Goal: Transaction & Acquisition: Purchase product/service

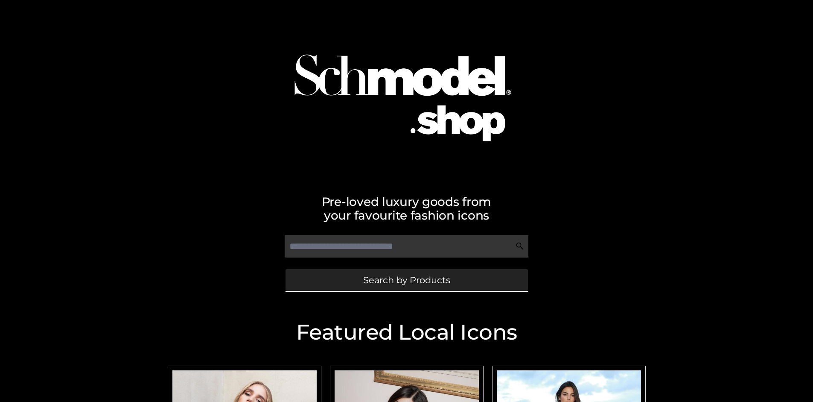
click at [406, 280] on span "Search by Products" at bounding box center [406, 279] width 87 height 9
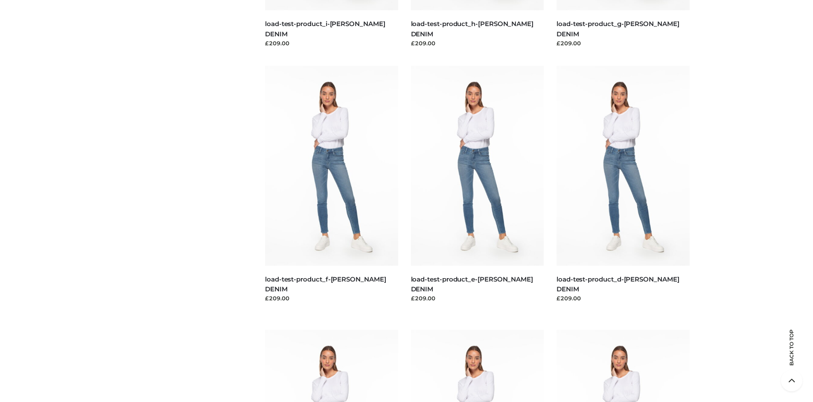
scroll to position [1791, 0]
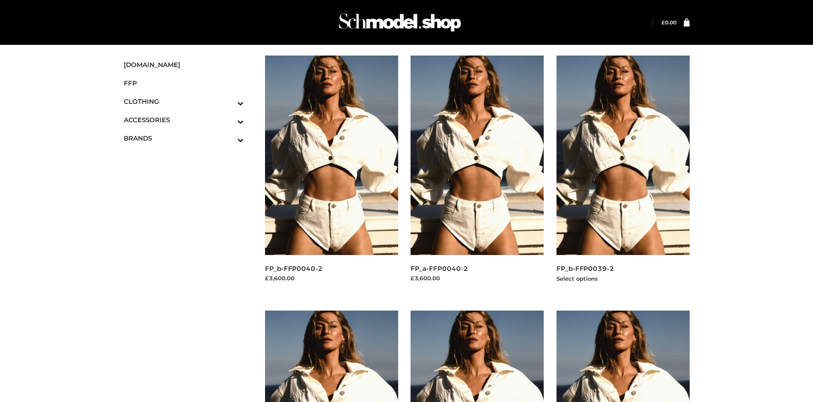
click at [623, 174] on img at bounding box center [623, 154] width 133 height 199
click at [331, 174] on img at bounding box center [331, 154] width 133 height 199
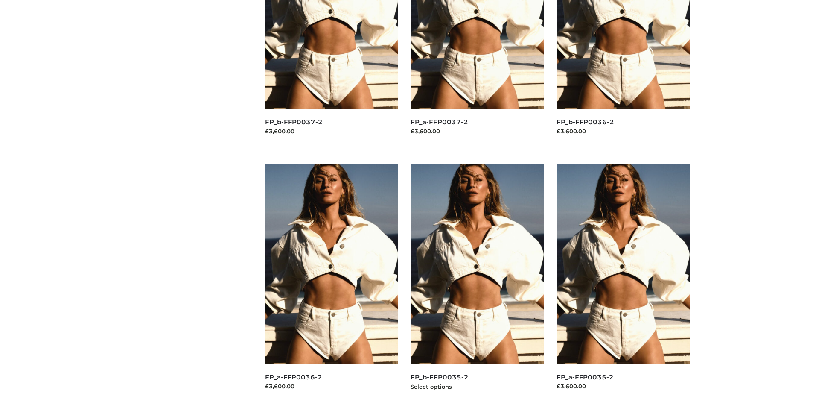
click at [477, 283] on img at bounding box center [477, 263] width 133 height 199
click at [623, 283] on img at bounding box center [623, 263] width 133 height 199
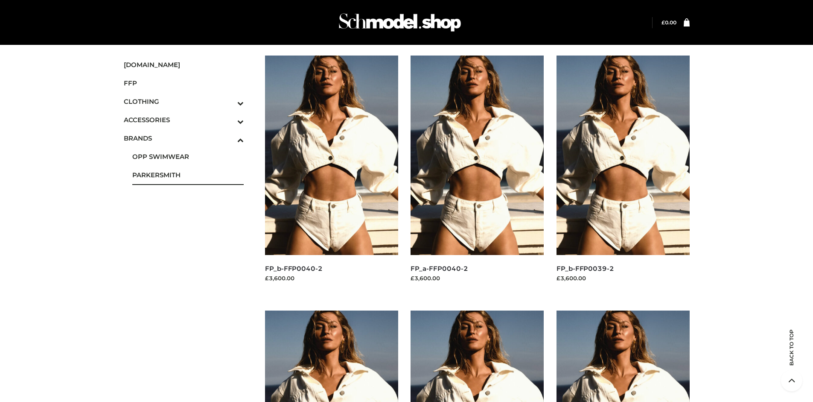
click at [188, 175] on span "PARKERSMITH" at bounding box center [188, 175] width 112 height 10
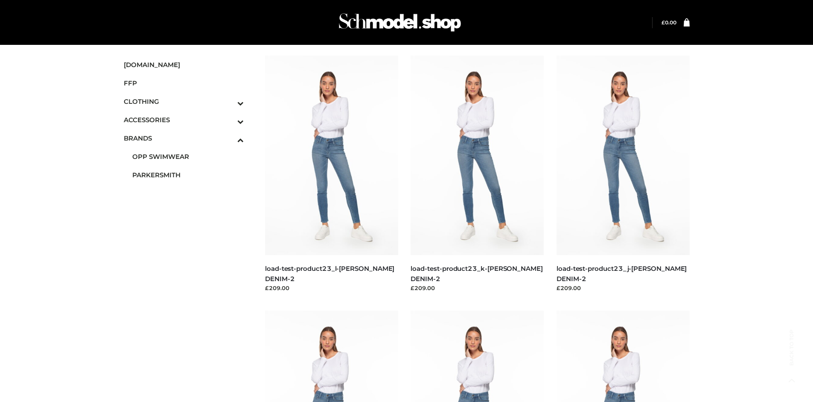
scroll to position [402, 0]
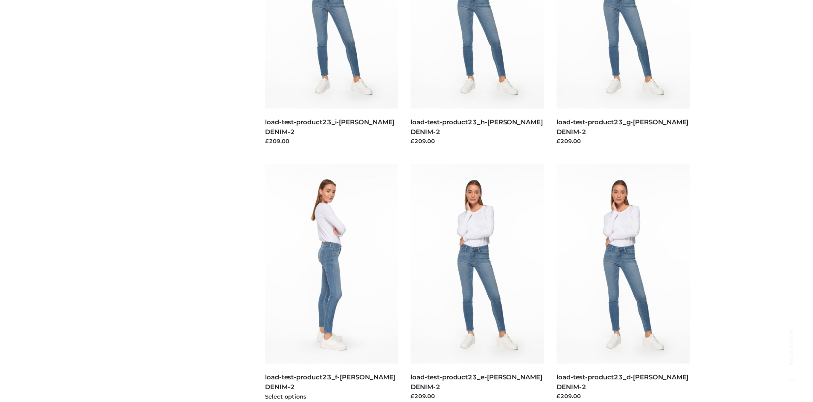
click at [331, 283] on img at bounding box center [331, 263] width 133 height 199
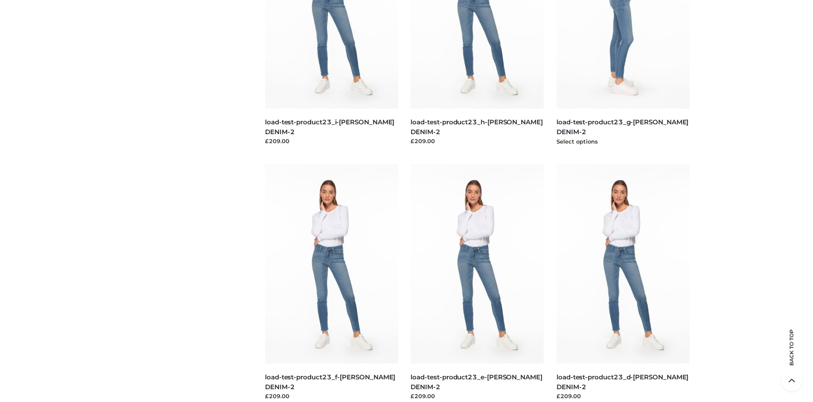
scroll to position [0, 0]
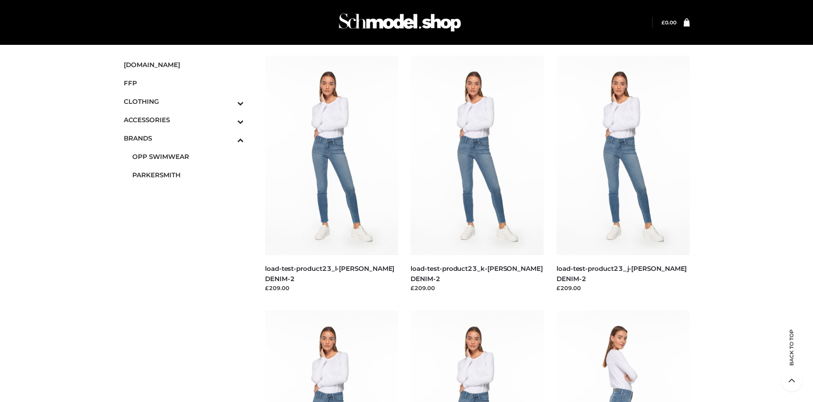
click at [623, 356] on img at bounding box center [623, 409] width 133 height 199
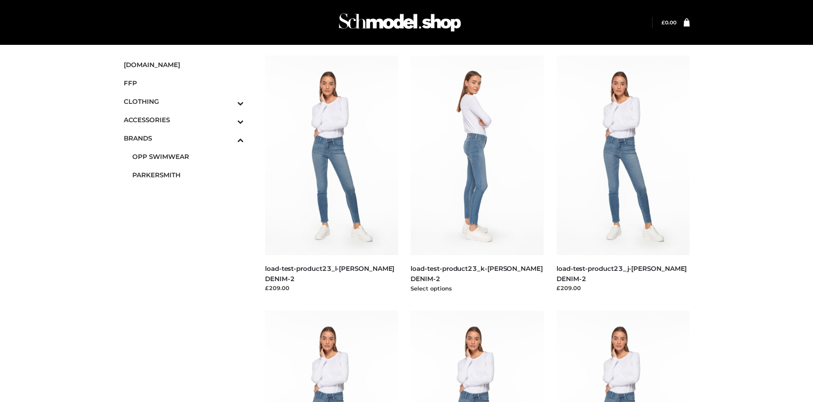
click at [477, 174] on img at bounding box center [477, 154] width 133 height 199
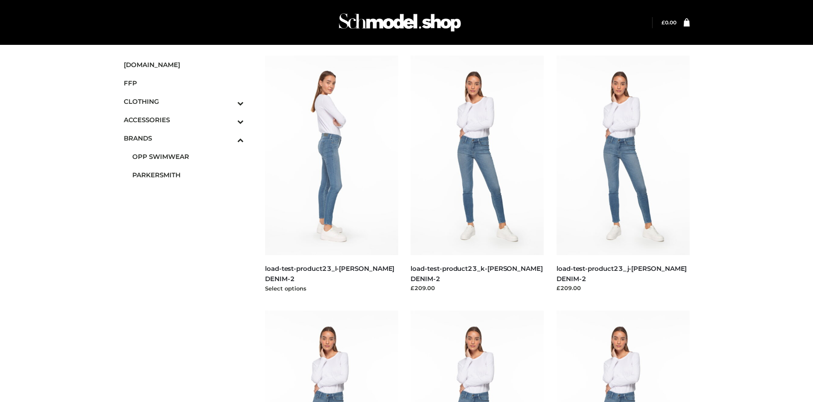
click at [331, 174] on img at bounding box center [331, 154] width 133 height 199
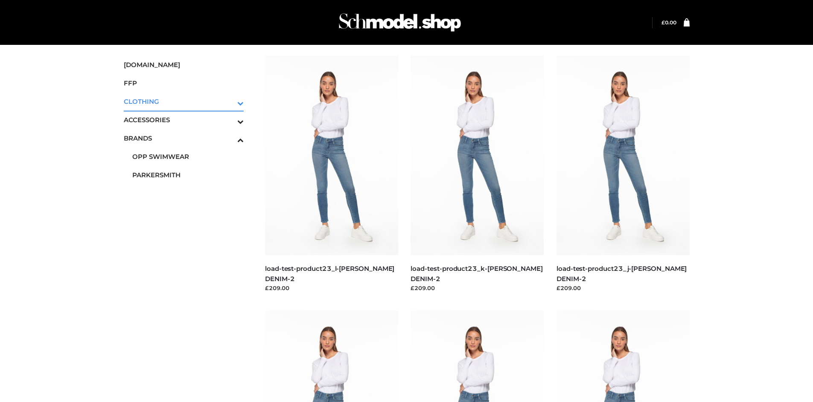
click at [229, 101] on icon "Toggle Submenu" at bounding box center [196, 103] width 96 height 10
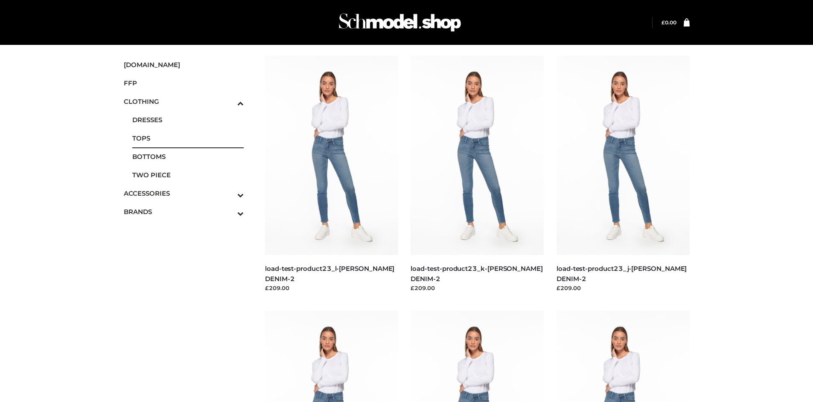
click at [188, 138] on span "TOPS" at bounding box center [188, 138] width 112 height 10
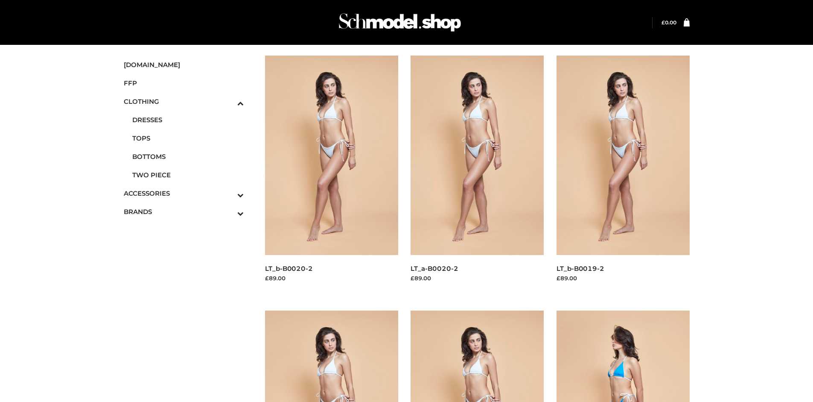
click at [623, 356] on img at bounding box center [623, 409] width 133 height 199
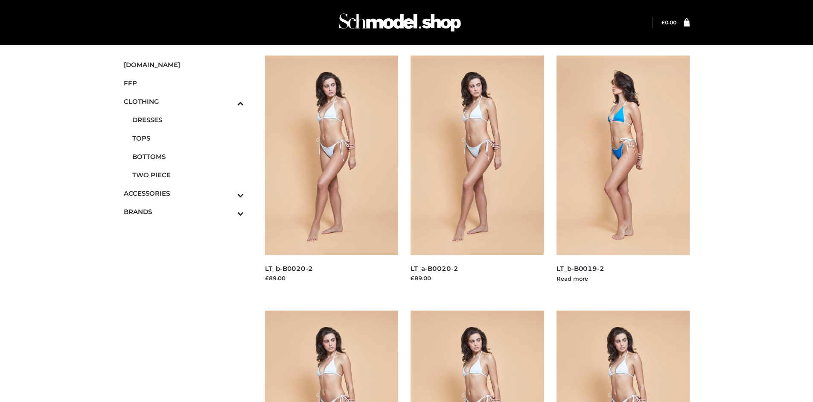
click at [623, 174] on img at bounding box center [623, 154] width 133 height 199
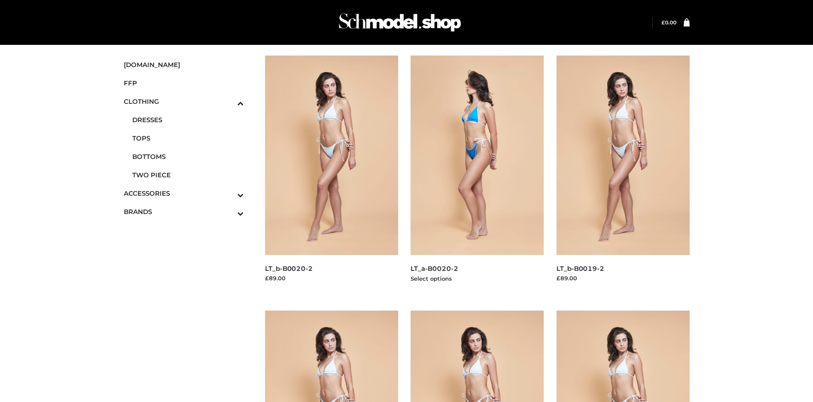
click at [477, 174] on img at bounding box center [477, 154] width 133 height 199
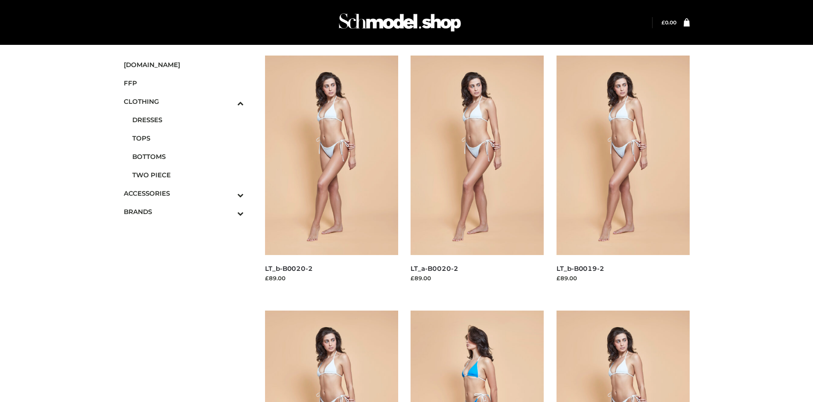
click at [477, 356] on img at bounding box center [477, 409] width 133 height 199
